Goal: Task Accomplishment & Management: Complete application form

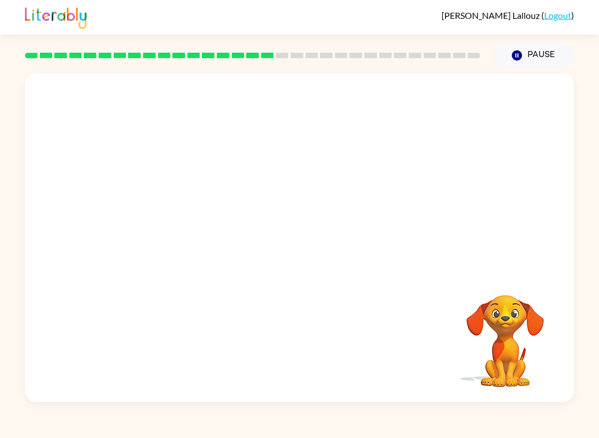
click at [512, 52] on icon "Pause" at bounding box center [517, 55] width 12 height 12
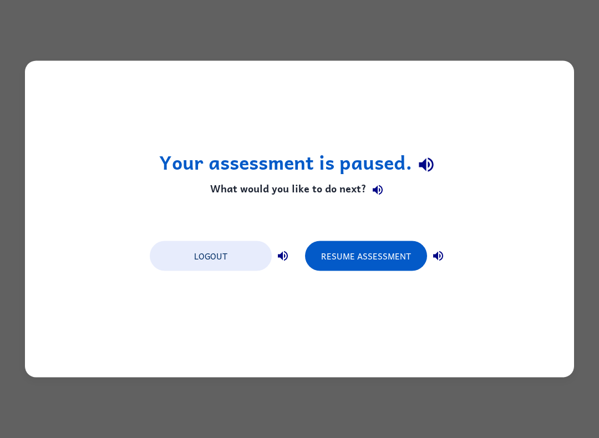
click at [386, 257] on button "Resume Assessment" at bounding box center [366, 256] width 122 height 30
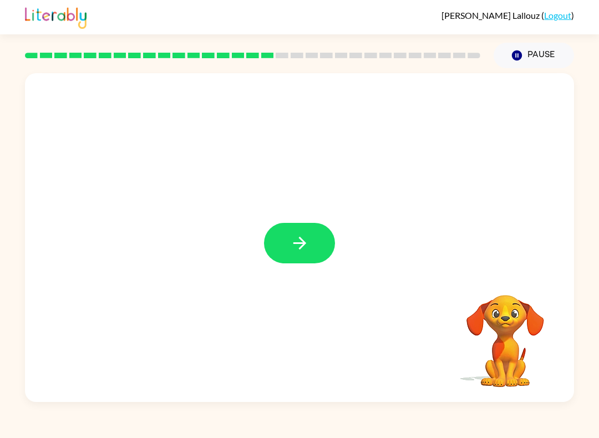
click at [303, 245] on icon "button" at bounding box center [299, 243] width 13 height 13
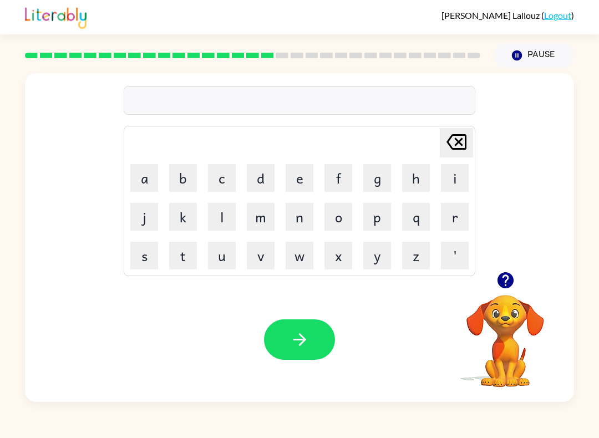
click at [297, 348] on icon "button" at bounding box center [299, 339] width 19 height 19
click at [196, 174] on button "b" at bounding box center [183, 178] width 28 height 28
click at [195, 174] on button "b" at bounding box center [183, 178] width 28 height 28
click at [265, 170] on button "d" at bounding box center [261, 178] width 28 height 28
click at [290, 184] on button "e" at bounding box center [300, 178] width 28 height 28
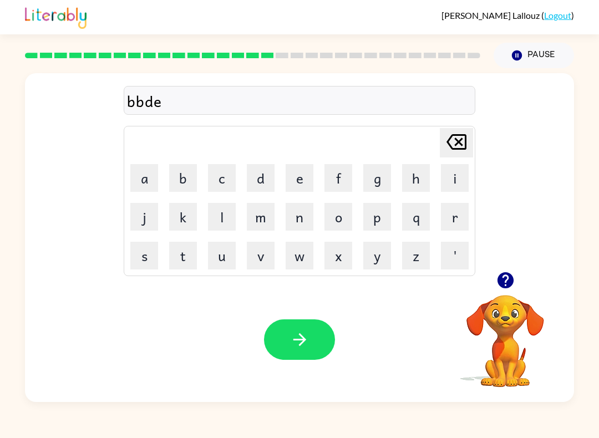
click at [285, 351] on button "button" at bounding box center [299, 339] width 71 height 40
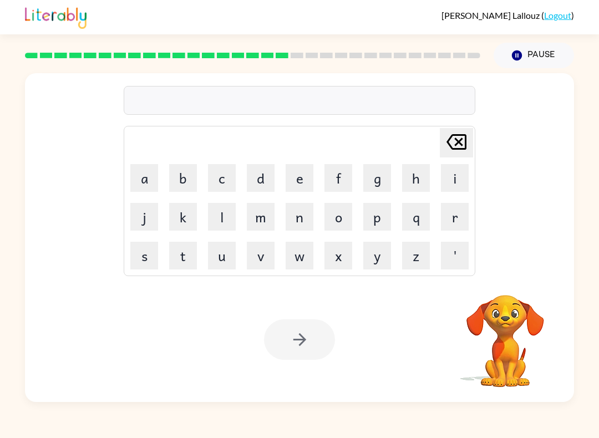
click at [413, 174] on button "h" at bounding box center [416, 178] width 28 height 28
click at [297, 183] on button "e" at bounding box center [300, 178] width 28 height 28
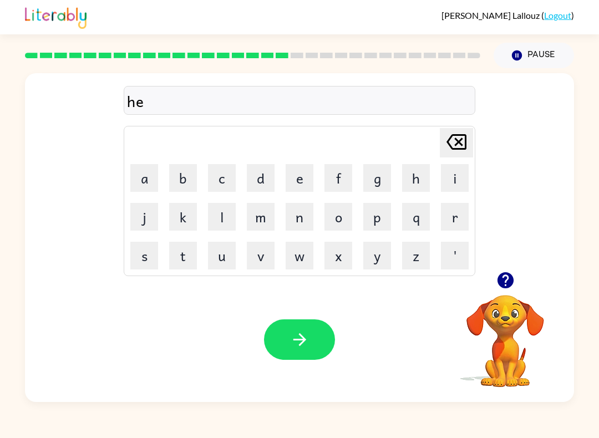
click at [443, 228] on button "r" at bounding box center [455, 217] width 28 height 28
click at [290, 344] on icon "button" at bounding box center [299, 339] width 19 height 19
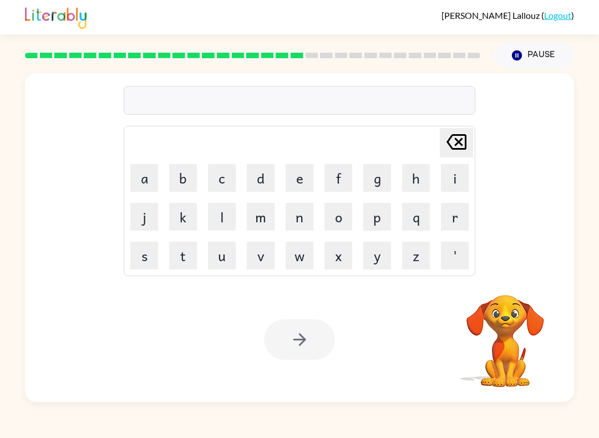
click at [453, 227] on button "r" at bounding box center [455, 217] width 28 height 28
click at [297, 183] on button "e" at bounding box center [300, 178] width 28 height 28
click at [226, 179] on button "c" at bounding box center [222, 178] width 28 height 28
click at [181, 188] on button "b" at bounding box center [183, 178] width 28 height 28
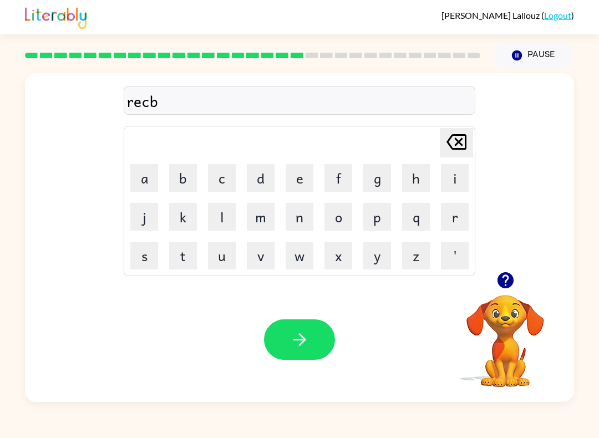
click at [296, 346] on icon "button" at bounding box center [299, 339] width 19 height 19
click at [380, 221] on button "p" at bounding box center [377, 217] width 28 height 28
click at [450, 179] on button "i" at bounding box center [455, 178] width 28 height 28
click at [407, 175] on button "h" at bounding box center [416, 178] width 28 height 28
click at [363, 171] on button "g" at bounding box center [377, 178] width 28 height 28
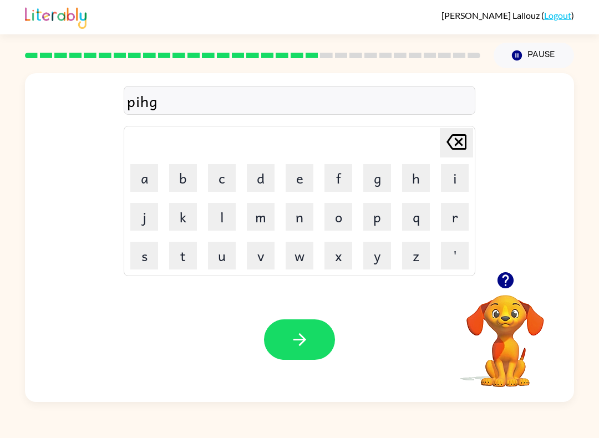
click at [319, 184] on table "Delete Delete last character input a b c d e f g h i j k l m n o p q r s t u v …" at bounding box center [299, 200] width 351 height 149
click at [332, 173] on button "f" at bounding box center [338, 178] width 28 height 28
click at [258, 187] on button "d" at bounding box center [261, 178] width 28 height 28
click at [308, 340] on icon "button" at bounding box center [299, 339] width 19 height 19
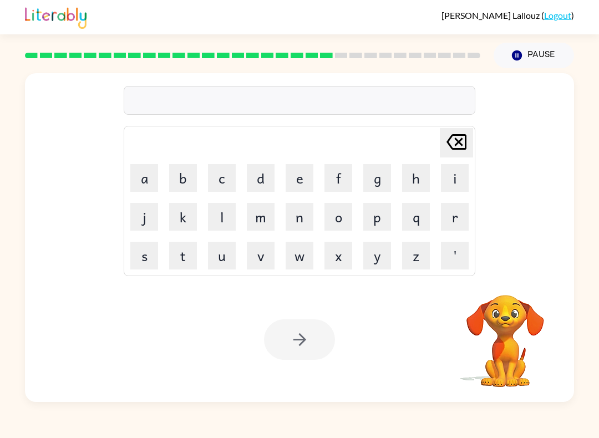
click at [443, 217] on button "r" at bounding box center [455, 217] width 28 height 28
click at [439, 169] on td "i" at bounding box center [455, 178] width 38 height 38
click at [445, 177] on button "i" at bounding box center [455, 178] width 28 height 28
click at [210, 179] on button "c" at bounding box center [222, 178] width 28 height 28
click at [177, 177] on button "b" at bounding box center [183, 178] width 28 height 28
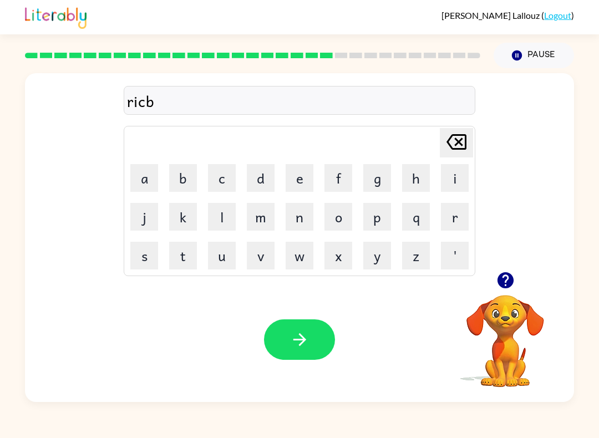
click at [356, 347] on div "Your browser must support playing .mp4 files to use Literably. Please try using…" at bounding box center [299, 339] width 549 height 125
click at [308, 344] on icon "button" at bounding box center [299, 339] width 19 height 19
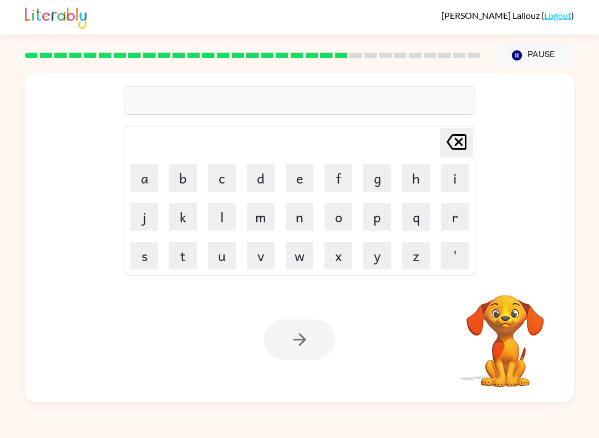
click at [436, 201] on td "r" at bounding box center [455, 217] width 38 height 38
click at [454, 211] on button "r" at bounding box center [455, 217] width 28 height 28
click at [449, 184] on button "i" at bounding box center [455, 178] width 28 height 28
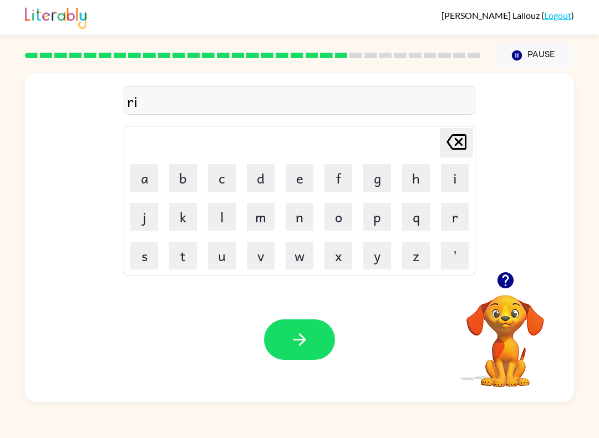
click at [443, 146] on icon "Delete Delete last character input" at bounding box center [456, 142] width 27 height 27
click at [150, 176] on button "a" at bounding box center [144, 178] width 28 height 28
click at [444, 166] on button "i" at bounding box center [455, 178] width 28 height 28
click at [299, 221] on button "n" at bounding box center [300, 217] width 28 height 28
click at [307, 351] on button "button" at bounding box center [299, 339] width 71 height 40
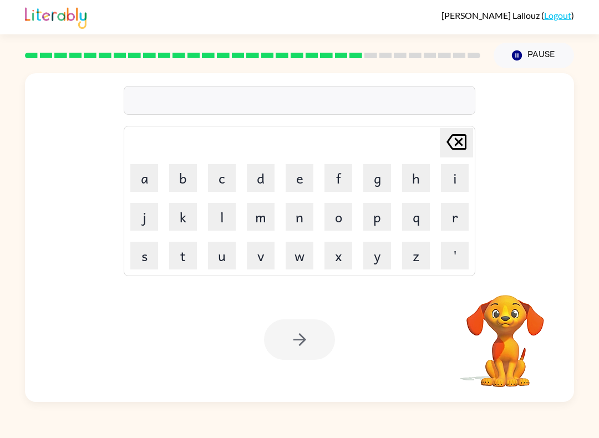
click at [442, 222] on button "r" at bounding box center [455, 217] width 28 height 28
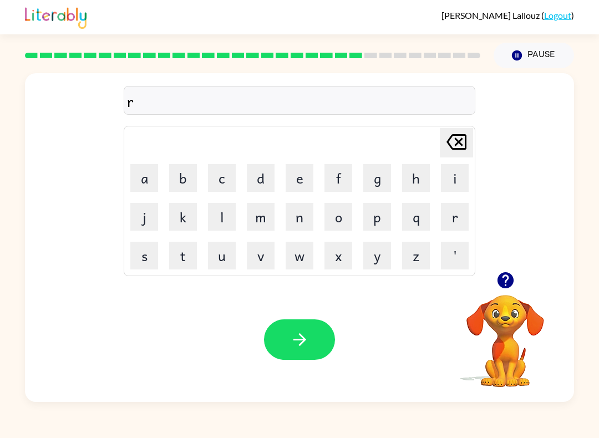
click at [258, 222] on button "m" at bounding box center [261, 217] width 28 height 28
click at [144, 180] on button "a" at bounding box center [144, 178] width 28 height 28
click at [441, 217] on button "r" at bounding box center [455, 217] width 28 height 28
click at [300, 345] on icon "button" at bounding box center [299, 339] width 13 height 13
click at [298, 340] on icon "button" at bounding box center [299, 339] width 13 height 13
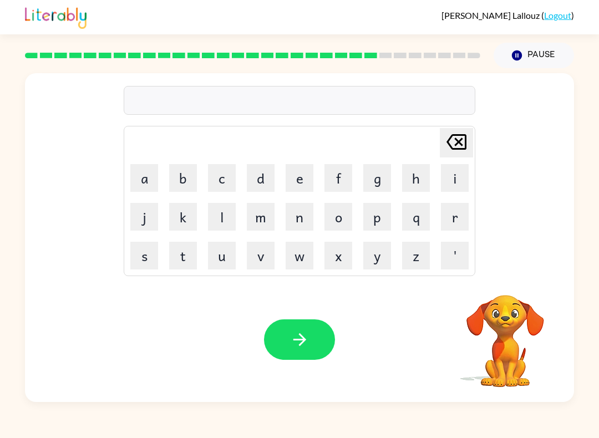
click at [268, 214] on button "m" at bounding box center [261, 217] width 28 height 28
click at [292, 347] on icon "button" at bounding box center [299, 339] width 19 height 19
click at [341, 208] on button "o" at bounding box center [338, 217] width 28 height 28
click at [269, 248] on button "v" at bounding box center [261, 256] width 28 height 28
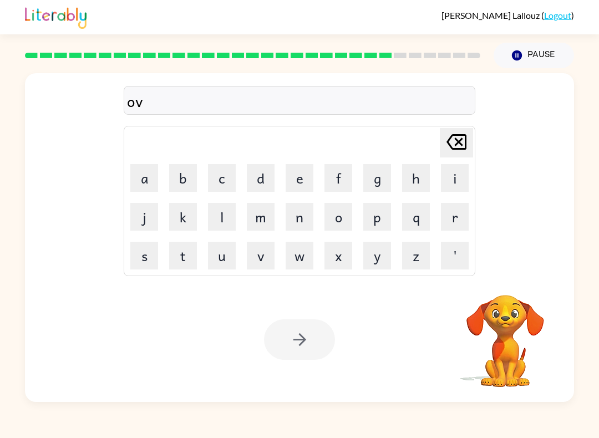
click at [266, 229] on button "m" at bounding box center [261, 217] width 28 height 28
click at [312, 214] on button "n" at bounding box center [300, 217] width 28 height 28
click at [389, 176] on button "g" at bounding box center [377, 178] width 28 height 28
click at [255, 242] on button "v" at bounding box center [261, 256] width 28 height 28
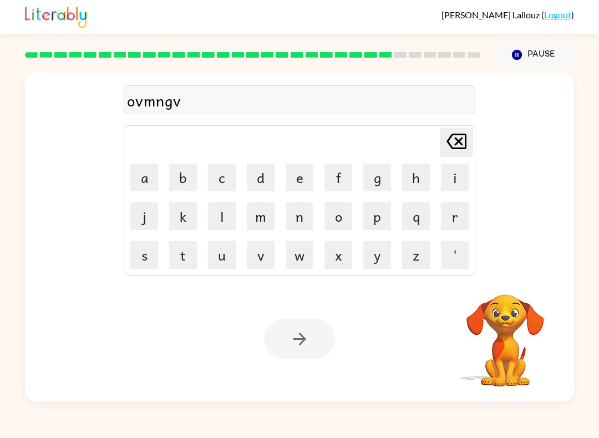
click at [204, 259] on td "u" at bounding box center [222, 256] width 38 height 38
click at [227, 229] on button "l" at bounding box center [222, 217] width 28 height 28
click at [259, 204] on button "m" at bounding box center [261, 217] width 28 height 28
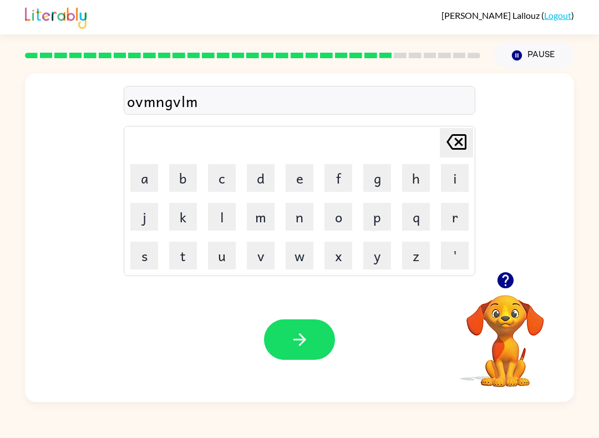
click at [303, 344] on icon "button" at bounding box center [299, 339] width 19 height 19
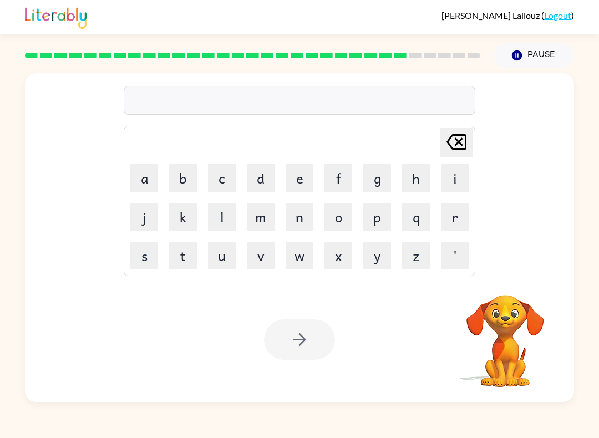
click at [266, 179] on button "d" at bounding box center [261, 178] width 28 height 28
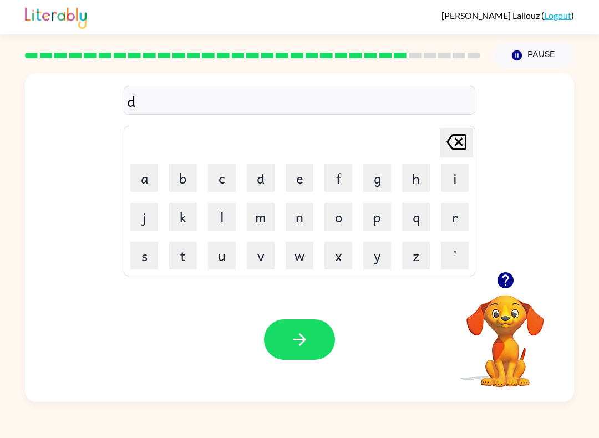
click at [219, 252] on button "u" at bounding box center [222, 256] width 28 height 28
click at [428, 183] on button "h" at bounding box center [416, 178] width 28 height 28
click at [154, 185] on button "a" at bounding box center [144, 178] width 28 height 28
click at [257, 190] on button "d" at bounding box center [261, 178] width 28 height 28
click at [291, 349] on icon "button" at bounding box center [299, 339] width 19 height 19
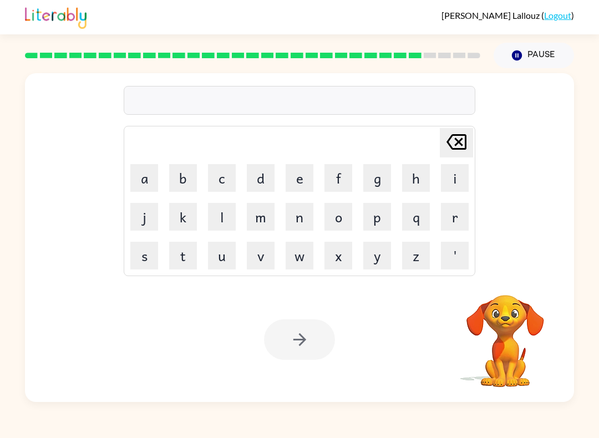
click at [263, 228] on button "m" at bounding box center [261, 217] width 28 height 28
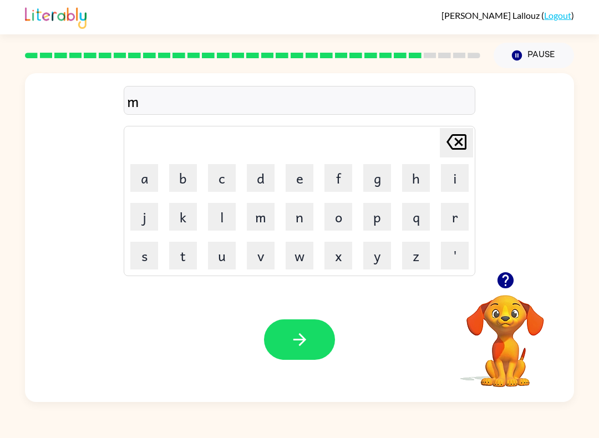
click at [230, 247] on button "u" at bounding box center [222, 256] width 28 height 28
click at [337, 216] on button "o" at bounding box center [338, 217] width 28 height 28
click at [293, 221] on button "n" at bounding box center [300, 217] width 28 height 28
click at [315, 309] on div "Your browser must support playing .mp4 files to use Literably. Please try using…" at bounding box center [299, 339] width 549 height 125
click at [301, 357] on button "button" at bounding box center [299, 339] width 71 height 40
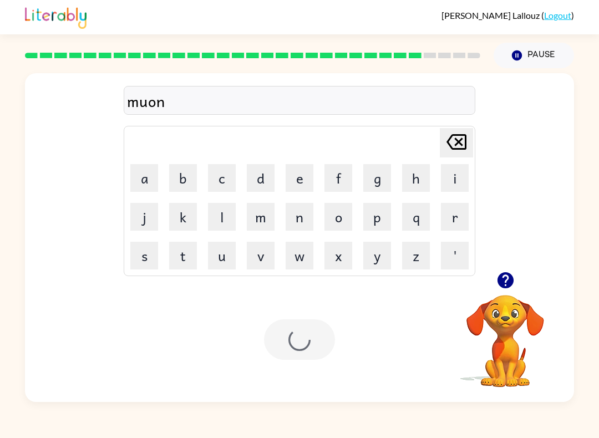
click at [300, 357] on div at bounding box center [299, 339] width 71 height 40
click at [231, 218] on button "l" at bounding box center [222, 217] width 28 height 28
click at [292, 260] on button "w" at bounding box center [300, 256] width 28 height 28
click at [294, 263] on button "w" at bounding box center [300, 256] width 28 height 28
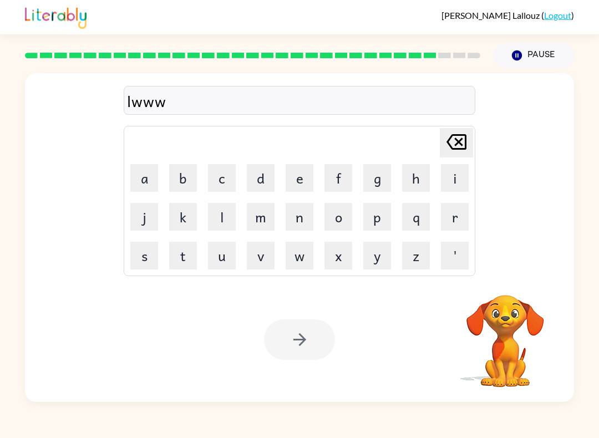
click at [294, 262] on button "w" at bounding box center [300, 256] width 28 height 28
click at [292, 259] on button "w" at bounding box center [300, 256] width 28 height 28
click at [291, 258] on button "w" at bounding box center [300, 256] width 28 height 28
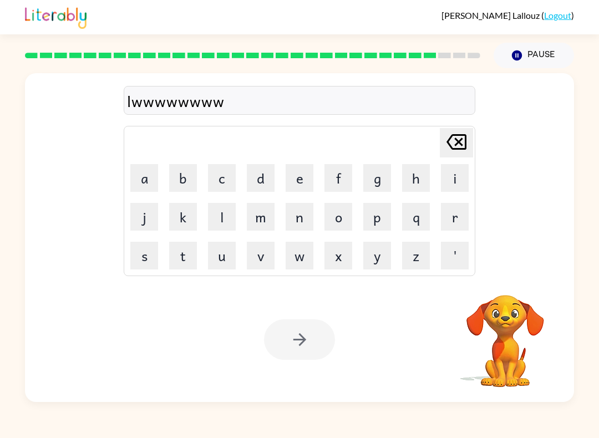
click at [292, 266] on button "w" at bounding box center [300, 256] width 28 height 28
click at [301, 261] on button "w" at bounding box center [300, 256] width 28 height 28
click at [300, 261] on button "w" at bounding box center [300, 256] width 28 height 28
click at [304, 256] on button "w" at bounding box center [300, 256] width 28 height 28
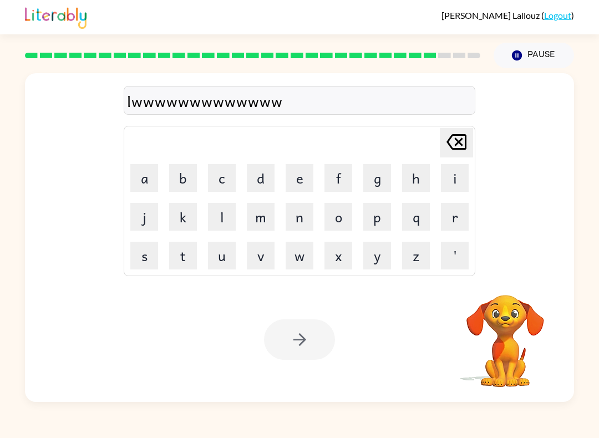
click at [304, 256] on button "w" at bounding box center [300, 256] width 28 height 28
click at [294, 258] on button "w" at bounding box center [300, 256] width 28 height 28
click at [300, 255] on button "w" at bounding box center [300, 256] width 28 height 28
click at [299, 255] on button "w" at bounding box center [300, 256] width 28 height 28
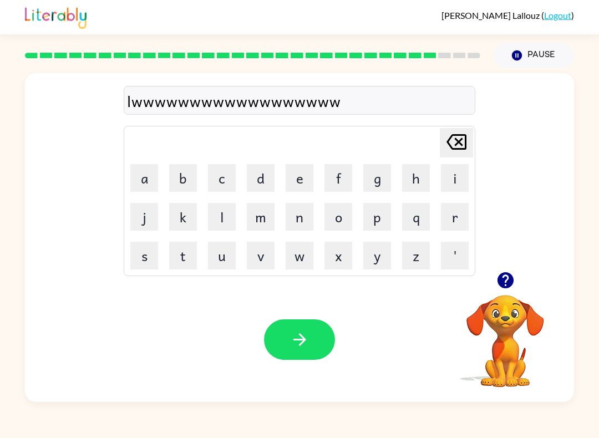
click at [293, 262] on button "w" at bounding box center [300, 256] width 28 height 28
click at [287, 263] on button "w" at bounding box center [300, 256] width 28 height 28
click at [286, 262] on button "w" at bounding box center [300, 256] width 28 height 28
click at [291, 257] on button "w" at bounding box center [300, 256] width 28 height 28
click at [290, 257] on button "w" at bounding box center [300, 256] width 28 height 28
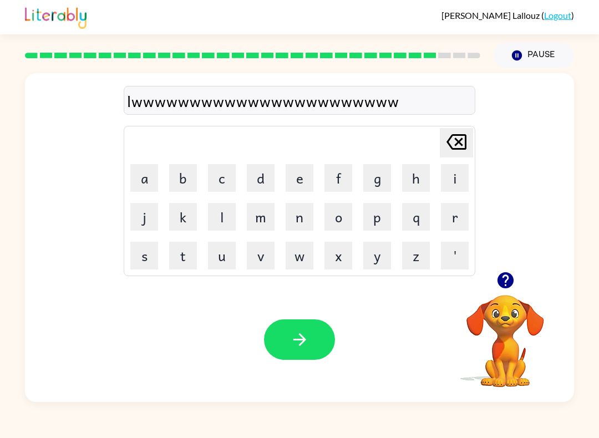
click at [273, 257] on button "v" at bounding box center [261, 256] width 28 height 28
click at [278, 262] on td "v" at bounding box center [261, 256] width 38 height 38
click at [292, 263] on button "w" at bounding box center [300, 256] width 28 height 28
click at [293, 263] on button "w" at bounding box center [300, 256] width 28 height 28
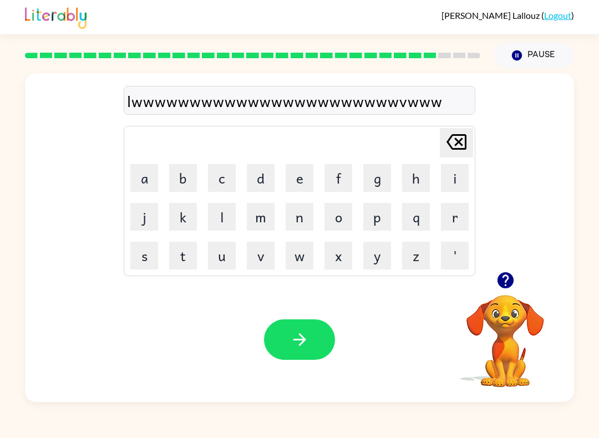
click at [293, 263] on button "w" at bounding box center [300, 256] width 28 height 28
click at [298, 257] on button "w" at bounding box center [300, 256] width 28 height 28
click at [318, 347] on button "button" at bounding box center [299, 339] width 71 height 40
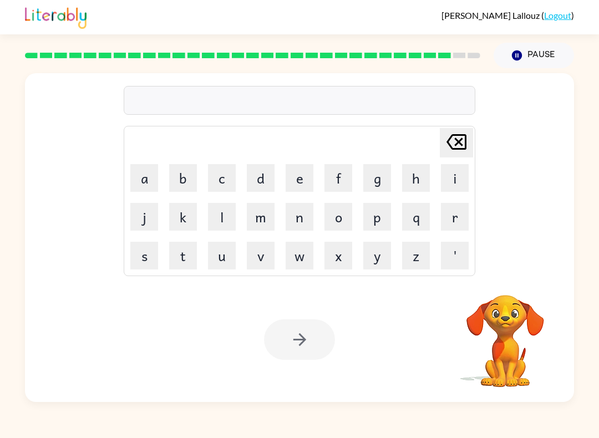
click at [165, 225] on td "k" at bounding box center [183, 217] width 38 height 38
click at [225, 248] on button "u" at bounding box center [222, 256] width 28 height 28
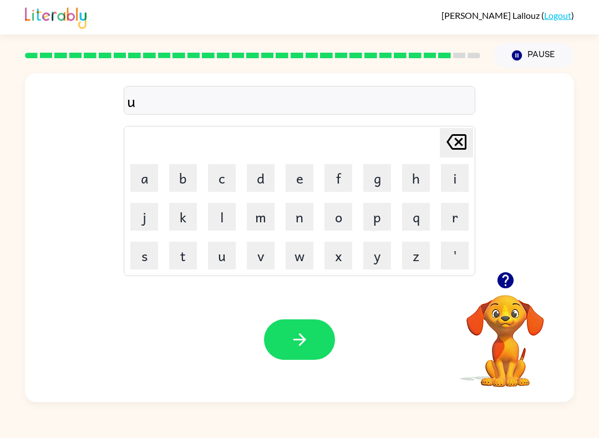
click at [235, 256] on button "u" at bounding box center [222, 256] width 28 height 28
click at [172, 183] on button "b" at bounding box center [183, 178] width 28 height 28
click at [304, 175] on button "e" at bounding box center [300, 178] width 28 height 28
click at [298, 209] on button "n" at bounding box center [300, 217] width 28 height 28
click at [298, 336] on icon "button" at bounding box center [299, 339] width 19 height 19
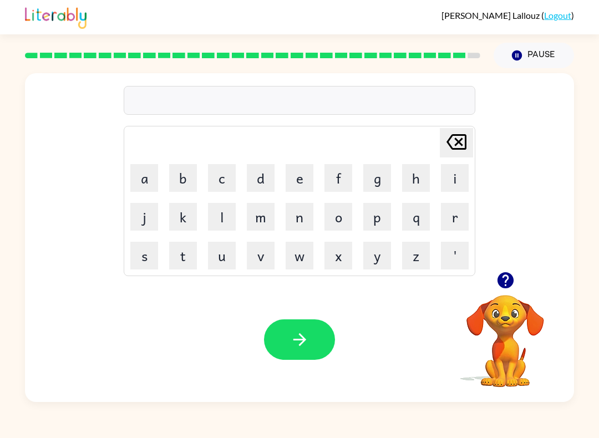
click at [323, 316] on div "Your browser must support playing .mp4 files to use Literably. Please try using…" at bounding box center [299, 339] width 549 height 125
click at [211, 280] on div "Your browser must support playing .mp4 files to use Literably. Please try using…" at bounding box center [299, 339] width 549 height 125
click at [235, 203] on button "l" at bounding box center [222, 217] width 28 height 28
click at [212, 223] on button "l" at bounding box center [222, 217] width 28 height 28
click at [351, 228] on button "o" at bounding box center [338, 217] width 28 height 28
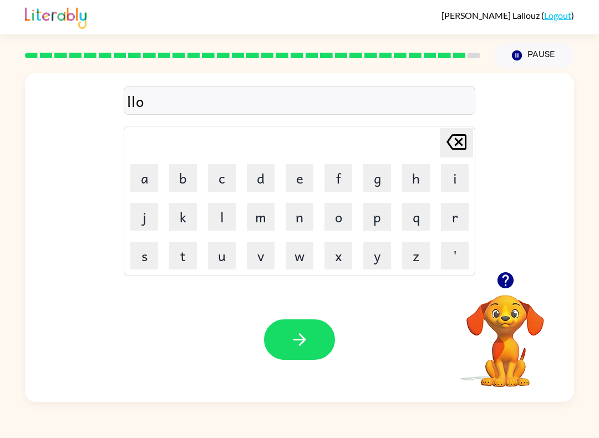
click at [299, 331] on icon "button" at bounding box center [299, 339] width 19 height 19
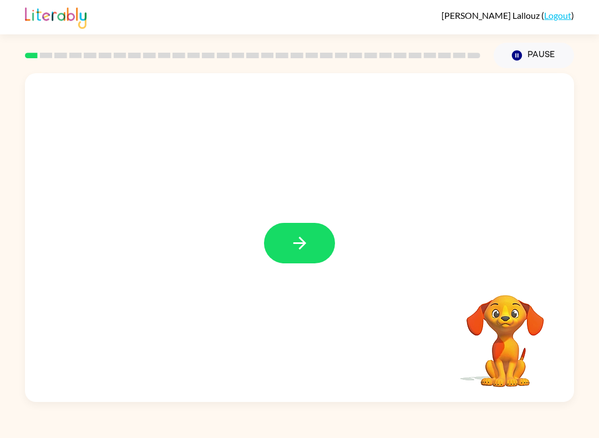
click at [285, 250] on button "button" at bounding box center [299, 243] width 71 height 40
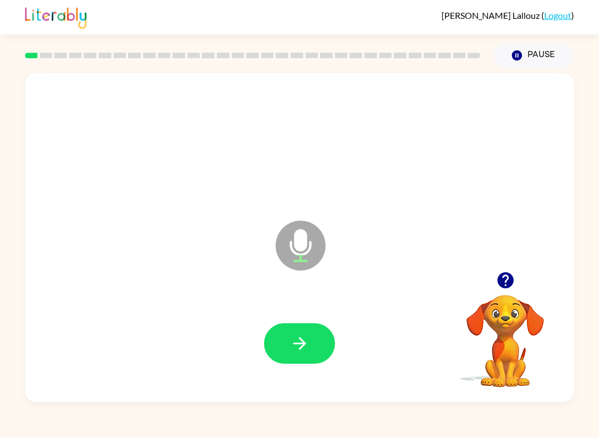
click at [287, 352] on button "button" at bounding box center [299, 343] width 71 height 40
click at [307, 345] on icon "button" at bounding box center [299, 343] width 19 height 19
click at [312, 342] on button "button" at bounding box center [299, 343] width 71 height 40
click at [299, 346] on icon "button" at bounding box center [299, 343] width 19 height 19
click at [298, 354] on button "button" at bounding box center [299, 343] width 71 height 40
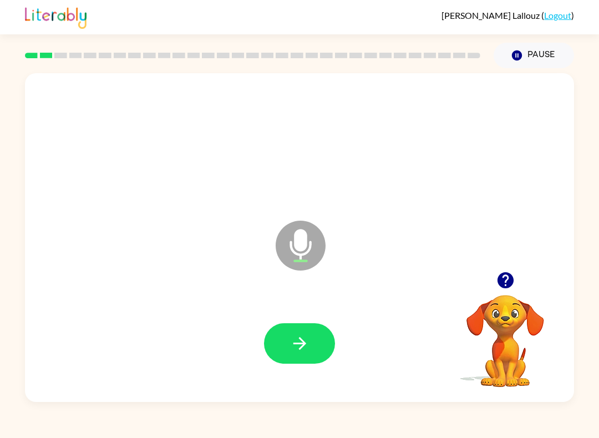
click at [300, 344] on icon "button" at bounding box center [299, 343] width 13 height 13
click at [293, 328] on button "button" at bounding box center [299, 343] width 71 height 40
click at [302, 352] on div at bounding box center [299, 343] width 71 height 40
click at [303, 350] on icon "button" at bounding box center [299, 343] width 19 height 19
click at [296, 339] on icon "button" at bounding box center [299, 343] width 19 height 19
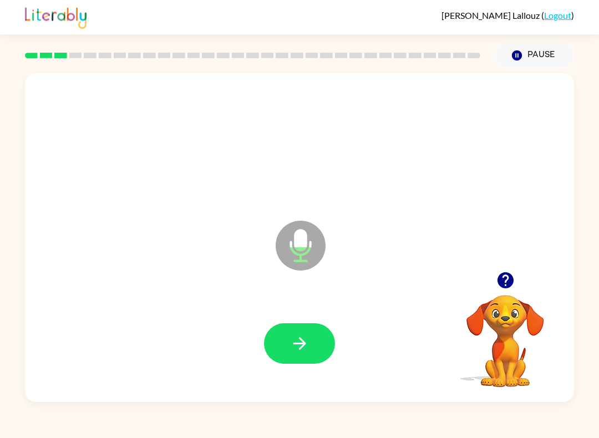
click at [301, 341] on icon "button" at bounding box center [299, 343] width 13 height 13
click at [302, 329] on button "button" at bounding box center [299, 343] width 71 height 40
click at [303, 351] on icon "button" at bounding box center [299, 343] width 19 height 19
click at [299, 351] on icon "button" at bounding box center [299, 343] width 19 height 19
click at [307, 348] on icon "button" at bounding box center [299, 343] width 19 height 19
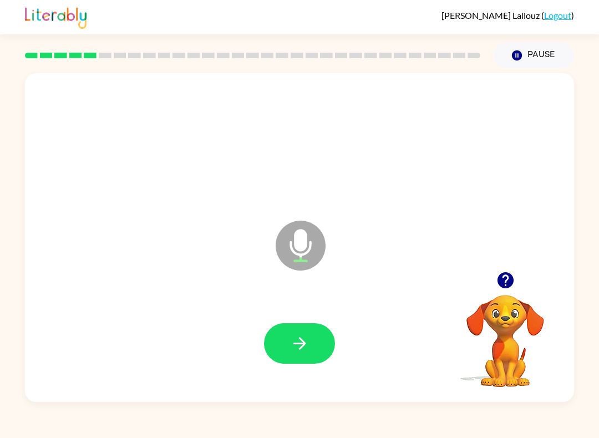
click at [296, 356] on button "button" at bounding box center [299, 343] width 71 height 40
click at [304, 345] on icon "button" at bounding box center [299, 343] width 13 height 13
click at [308, 341] on icon "button" at bounding box center [299, 343] width 19 height 19
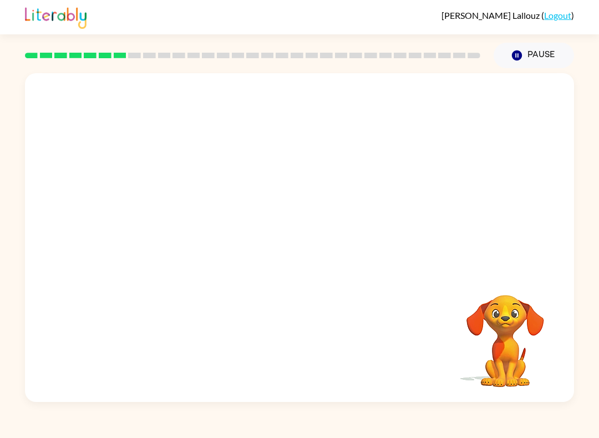
click at [104, 3] on div "James Lallouz ( Logout )" at bounding box center [299, 17] width 549 height 34
click at [568, 18] on link "Logout" at bounding box center [557, 15] width 27 height 11
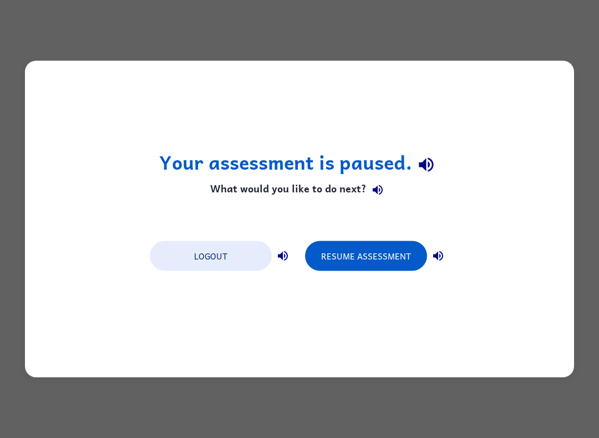
click at [247, 257] on button "Logout" at bounding box center [211, 256] width 122 height 30
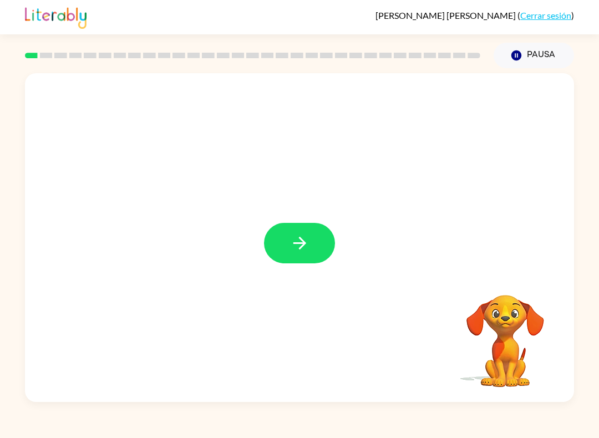
click at [324, 251] on button "button" at bounding box center [299, 243] width 71 height 40
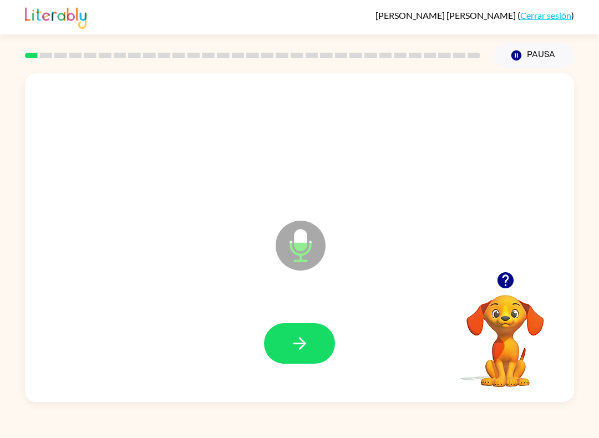
click at [305, 362] on button "button" at bounding box center [299, 343] width 71 height 40
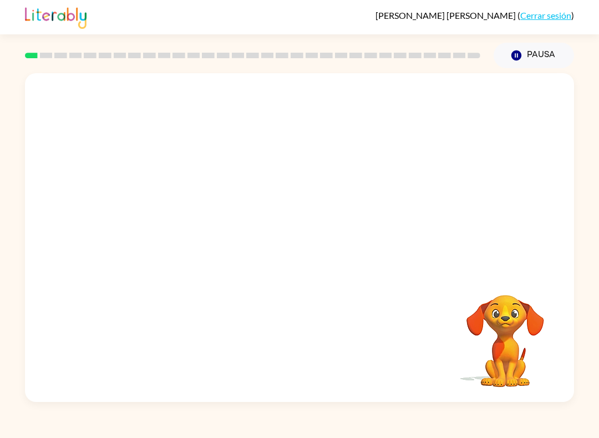
click at [425, 435] on div "[DATE][PERSON_NAME] ( Cerrar sesión ) Pausa Pausa Tu navegador debe admitir la …" at bounding box center [299, 219] width 599 height 438
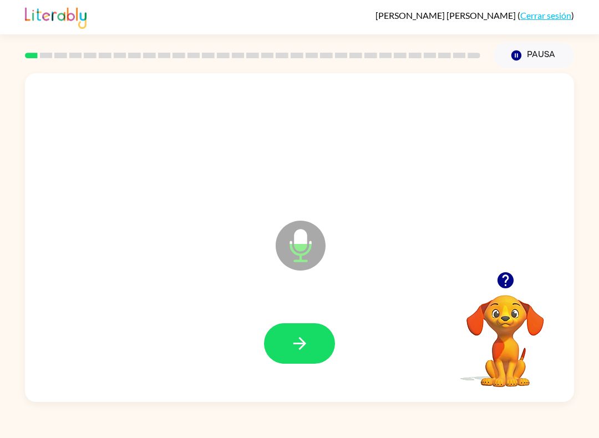
click at [304, 342] on icon "button" at bounding box center [299, 343] width 19 height 19
click at [298, 351] on icon "button" at bounding box center [299, 343] width 19 height 19
click at [286, 311] on div at bounding box center [299, 343] width 527 height 95
click at [316, 338] on button "button" at bounding box center [299, 343] width 71 height 40
click at [300, 344] on icon "button" at bounding box center [299, 343] width 13 height 13
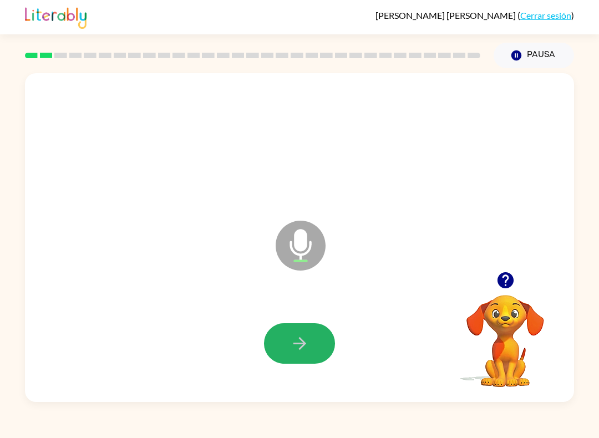
click at [308, 353] on icon "button" at bounding box center [299, 343] width 19 height 19
click at [314, 351] on button "button" at bounding box center [299, 343] width 71 height 40
click at [309, 348] on button "button" at bounding box center [299, 343] width 71 height 40
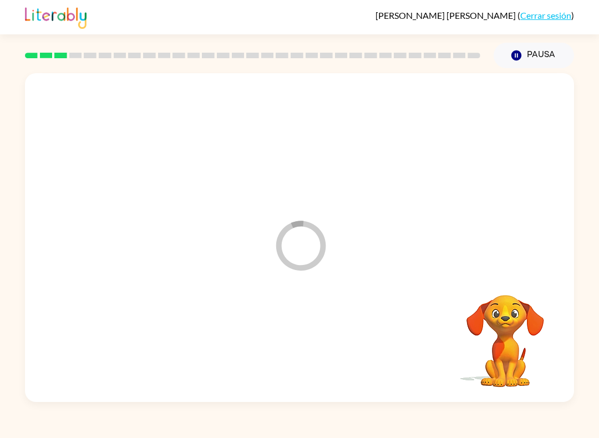
click at [309, 348] on div at bounding box center [299, 343] width 527 height 95
click at [306, 346] on div at bounding box center [299, 343] width 527 height 95
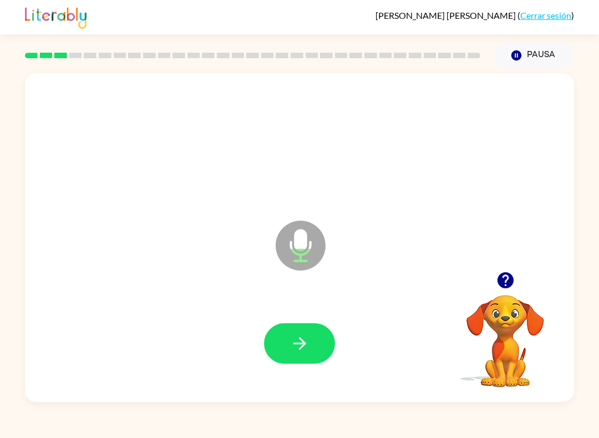
click at [302, 347] on icon "button" at bounding box center [299, 343] width 13 height 13
click at [307, 332] on button "button" at bounding box center [299, 343] width 71 height 40
click at [299, 363] on button "button" at bounding box center [299, 343] width 71 height 40
click at [316, 344] on button "button" at bounding box center [299, 343] width 71 height 40
click at [294, 342] on icon "button" at bounding box center [299, 343] width 19 height 19
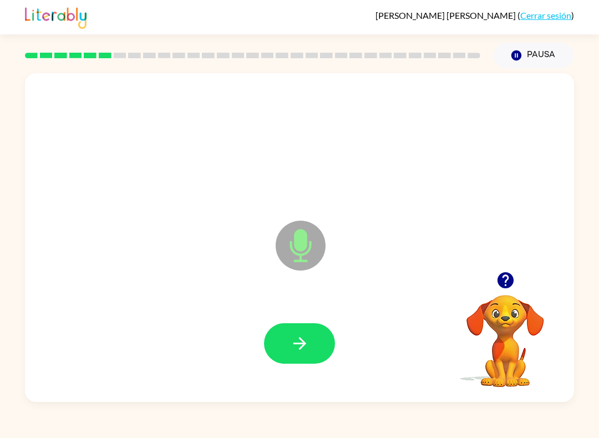
click at [302, 341] on icon "button" at bounding box center [299, 343] width 13 height 13
click at [311, 346] on button "button" at bounding box center [299, 343] width 71 height 40
click at [304, 347] on icon "button" at bounding box center [299, 343] width 19 height 19
click at [315, 334] on button "button" at bounding box center [299, 343] width 71 height 40
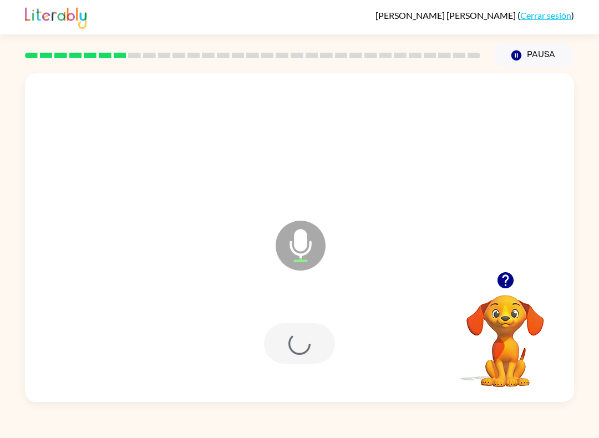
click at [315, 334] on div at bounding box center [299, 343] width 71 height 40
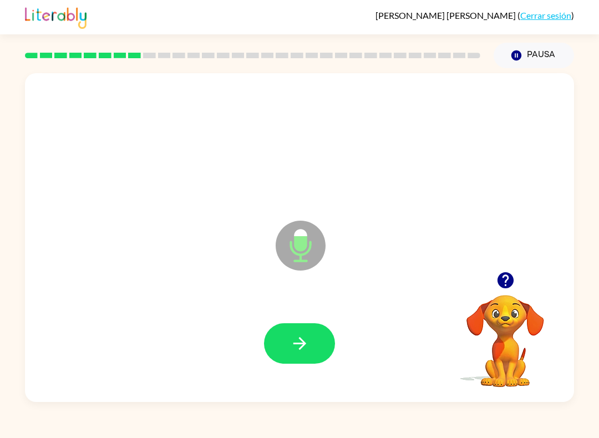
click at [287, 348] on button "button" at bounding box center [299, 343] width 71 height 40
click at [286, 355] on button "button" at bounding box center [299, 343] width 71 height 40
click at [280, 354] on button "button" at bounding box center [299, 343] width 71 height 40
click at [280, 347] on button "button" at bounding box center [299, 343] width 71 height 40
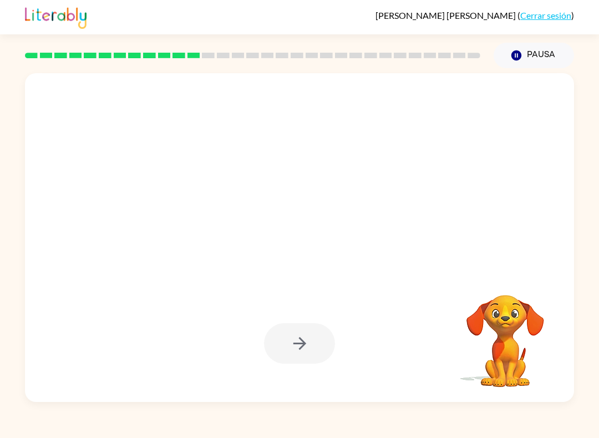
click at [219, 399] on div at bounding box center [299, 237] width 549 height 329
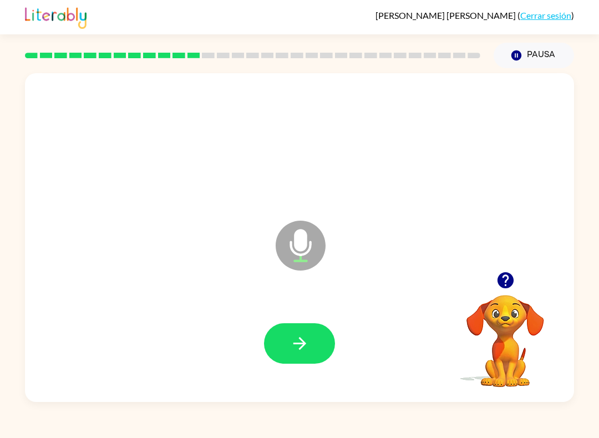
click at [294, 361] on button "button" at bounding box center [299, 343] width 71 height 40
click at [296, 350] on icon "button" at bounding box center [299, 343] width 19 height 19
click at [296, 350] on div at bounding box center [299, 343] width 527 height 95
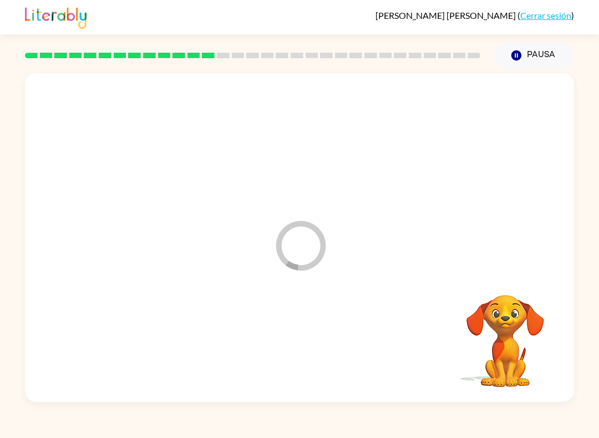
click at [290, 352] on div at bounding box center [299, 343] width 527 height 95
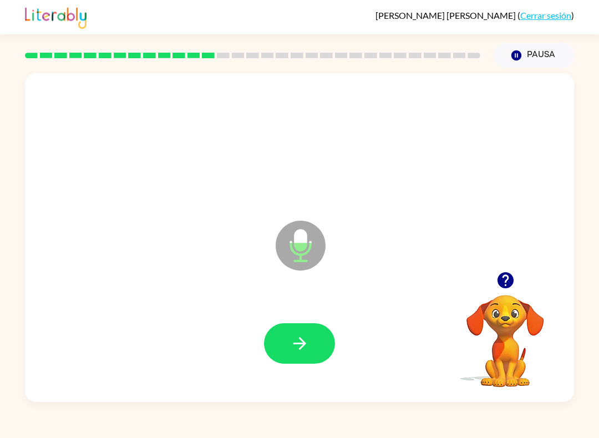
click at [308, 358] on button "button" at bounding box center [299, 343] width 71 height 40
click at [304, 341] on icon "button" at bounding box center [299, 343] width 19 height 19
click at [309, 354] on button "button" at bounding box center [299, 343] width 71 height 40
click at [308, 344] on icon "button" at bounding box center [299, 343] width 19 height 19
click at [282, 346] on button "button" at bounding box center [299, 343] width 71 height 40
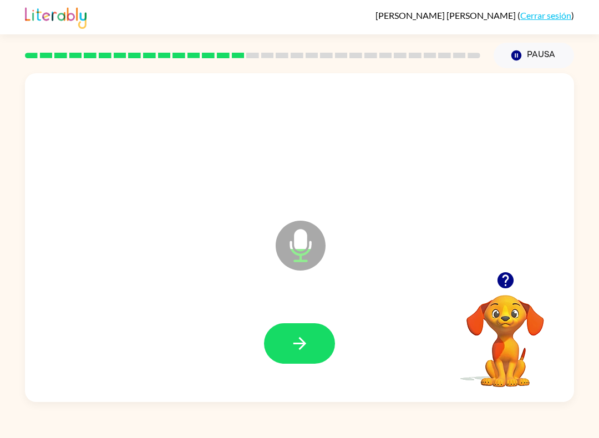
click at [316, 336] on button "button" at bounding box center [299, 343] width 71 height 40
click at [315, 342] on button "button" at bounding box center [299, 343] width 71 height 40
click at [306, 370] on div at bounding box center [299, 343] width 527 height 95
click at [311, 352] on button "button" at bounding box center [299, 343] width 71 height 40
click at [306, 360] on button "button" at bounding box center [299, 343] width 71 height 40
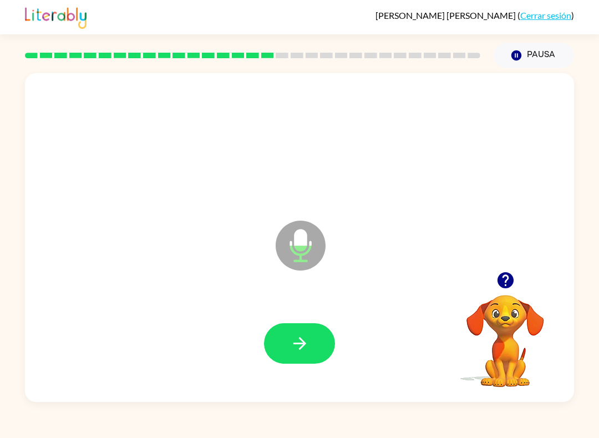
click at [308, 344] on icon "button" at bounding box center [299, 343] width 19 height 19
click at [326, 337] on button "button" at bounding box center [299, 343] width 71 height 40
click at [301, 349] on icon "button" at bounding box center [299, 343] width 13 height 13
click at [289, 341] on button "button" at bounding box center [299, 343] width 71 height 40
click at [287, 358] on button "button" at bounding box center [299, 343] width 71 height 40
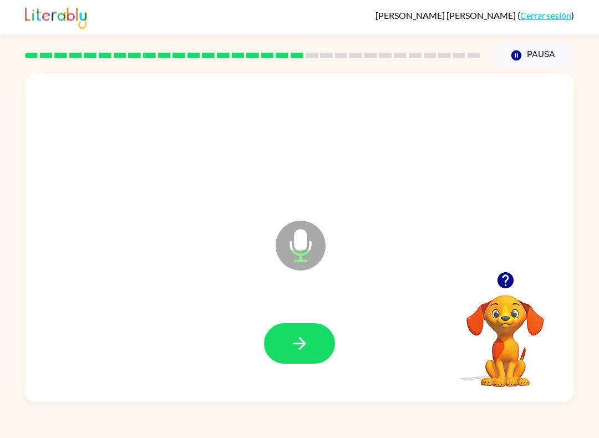
click at [310, 340] on button "button" at bounding box center [299, 343] width 71 height 40
click at [301, 337] on icon "button" at bounding box center [299, 343] width 19 height 19
click at [316, 340] on button "button" at bounding box center [299, 343] width 71 height 40
click at [306, 336] on icon "button" at bounding box center [299, 343] width 19 height 19
click at [273, 332] on button "button" at bounding box center [299, 343] width 71 height 40
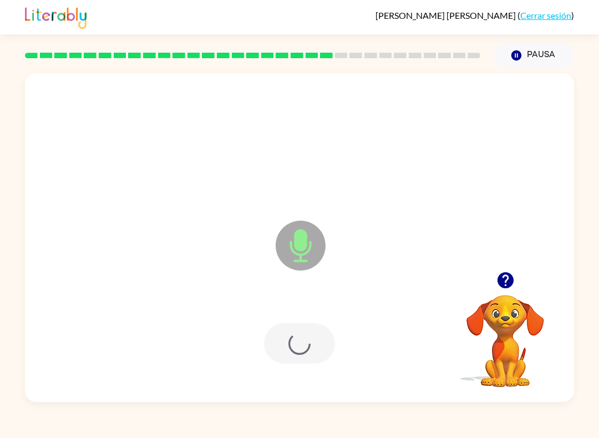
click at [319, 337] on div at bounding box center [299, 343] width 71 height 40
click at [280, 374] on div at bounding box center [299, 343] width 527 height 95
click at [309, 358] on button "button" at bounding box center [299, 343] width 71 height 40
click at [308, 357] on button "button" at bounding box center [299, 343] width 71 height 40
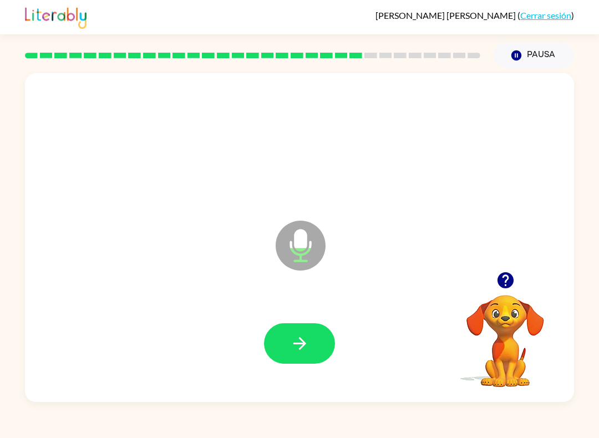
click at [321, 355] on button "button" at bounding box center [299, 343] width 71 height 40
click at [288, 350] on button "button" at bounding box center [299, 343] width 71 height 40
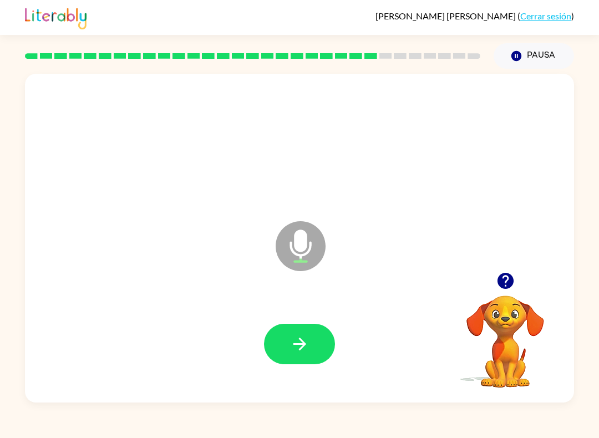
click at [308, 343] on icon "button" at bounding box center [299, 343] width 19 height 19
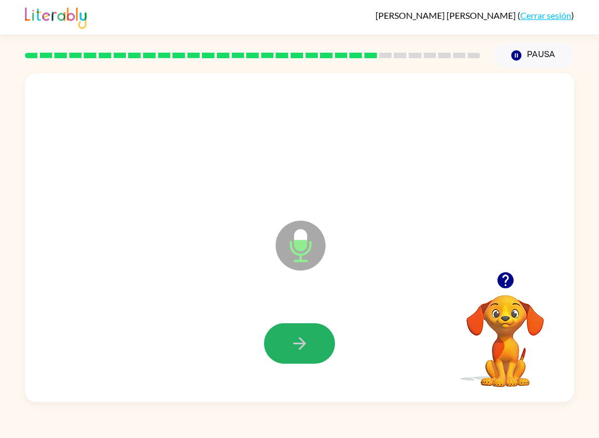
click at [299, 329] on button "button" at bounding box center [299, 343] width 71 height 40
click at [280, 347] on button "button" at bounding box center [299, 343] width 71 height 40
click at [287, 347] on button "button" at bounding box center [299, 343] width 71 height 40
click at [530, 51] on button "Pausa Pausa" at bounding box center [534, 56] width 80 height 26
